Goal: Book appointment/travel/reservation

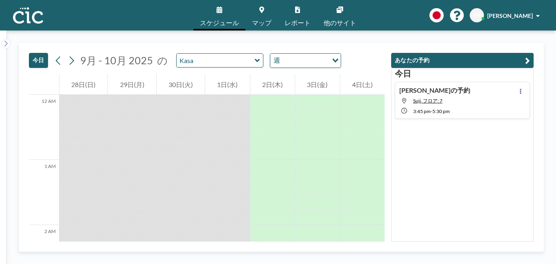
click at [261, 16] on link "マップ" at bounding box center [262, 15] width 33 height 31
click at [231, 63] on input "text" at bounding box center [216, 60] width 78 height 13
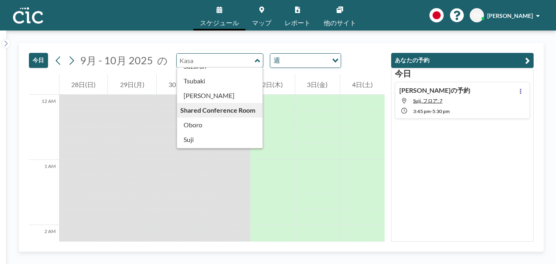
scroll to position [422, 0]
type input "Une"
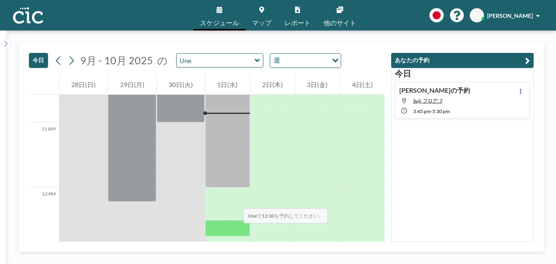
scroll to position [739, 0]
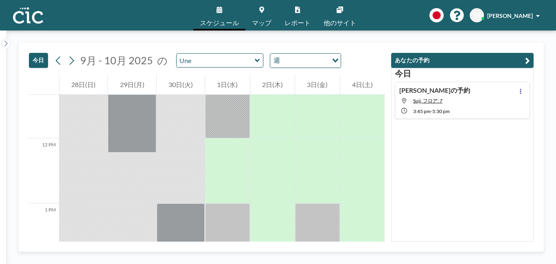
click at [256, 20] on span "マップ" at bounding box center [262, 23] width 20 height 7
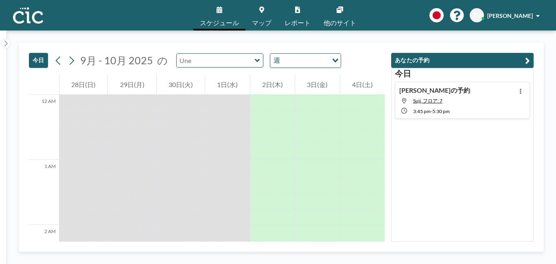
click at [217, 62] on input "text" at bounding box center [216, 60] width 78 height 13
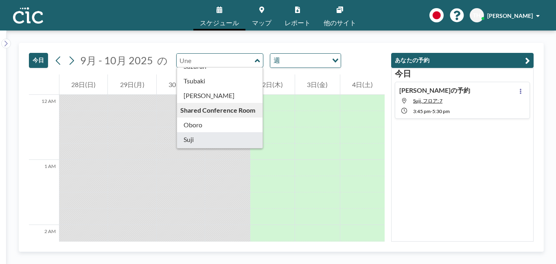
scroll to position [410, 0]
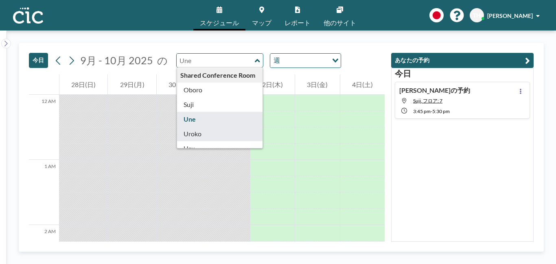
type input "Uroko"
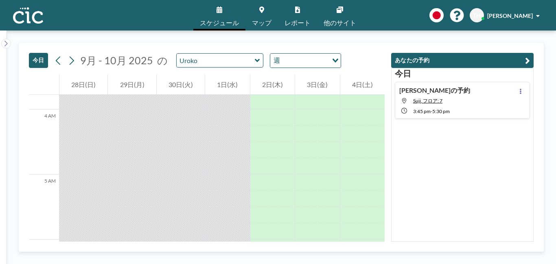
scroll to position [295, 0]
drag, startPoint x: 385, startPoint y: 112, endPoint x: 386, endPoint y: 129, distance: 17.5
click at [386, 129] on div "あなたの予約 今日 Tomoha さんの予約 Suji, フロア: 7 3:45 PM - 5:30 PM" at bounding box center [459, 142] width 149 height 199
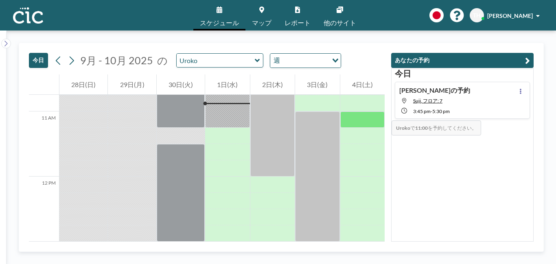
scroll to position [724, 0]
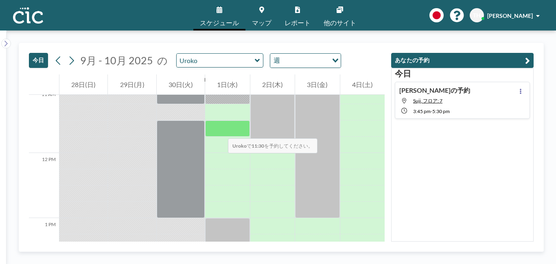
click at [220, 130] on div at bounding box center [227, 129] width 44 height 16
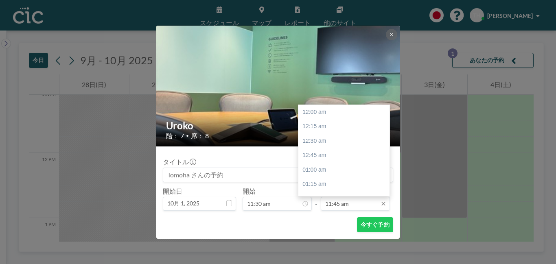
scroll to position [682, 0]
click at [308, 155] on div "12:30 pm" at bounding box center [346, 155] width 94 height 15
click at [319, 142] on div "01:00 pm" at bounding box center [346, 141] width 94 height 15
type input "01:00 pm"
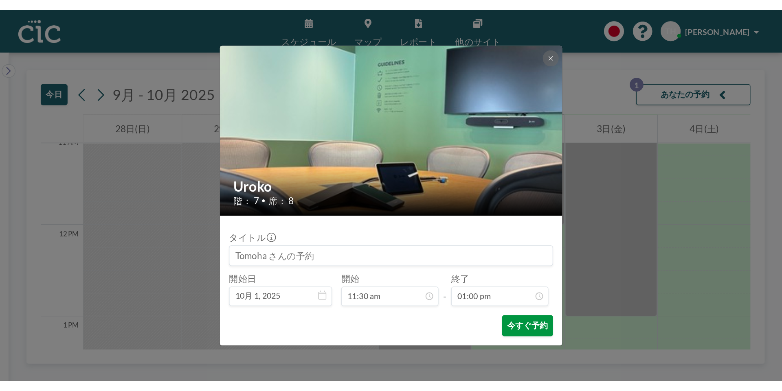
scroll to position [0, 0]
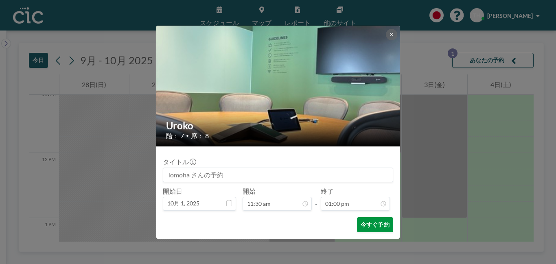
click at [369, 226] on button "今すぐ予約" at bounding box center [375, 225] width 36 height 15
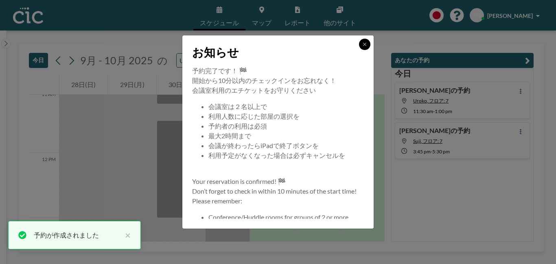
click at [365, 45] on icon at bounding box center [365, 44] width 5 height 5
